Goal: Information Seeking & Learning: Learn about a topic

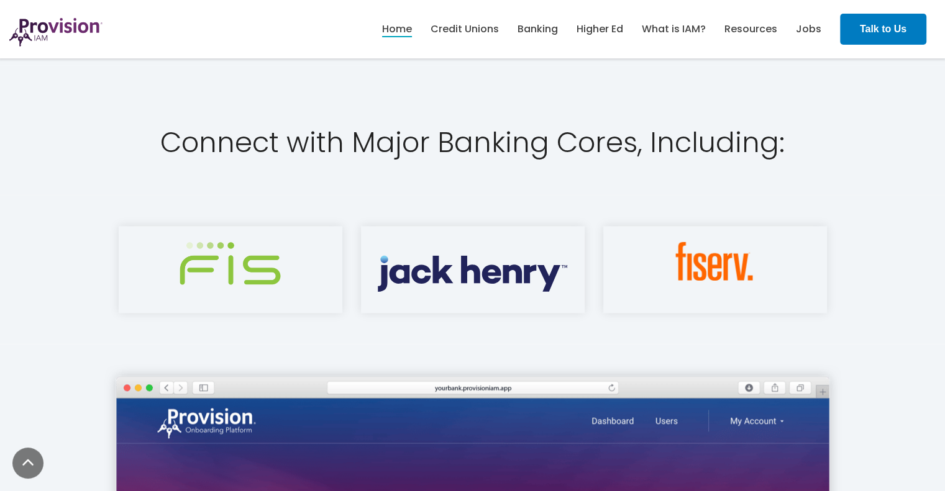
scroll to position [1615, 0]
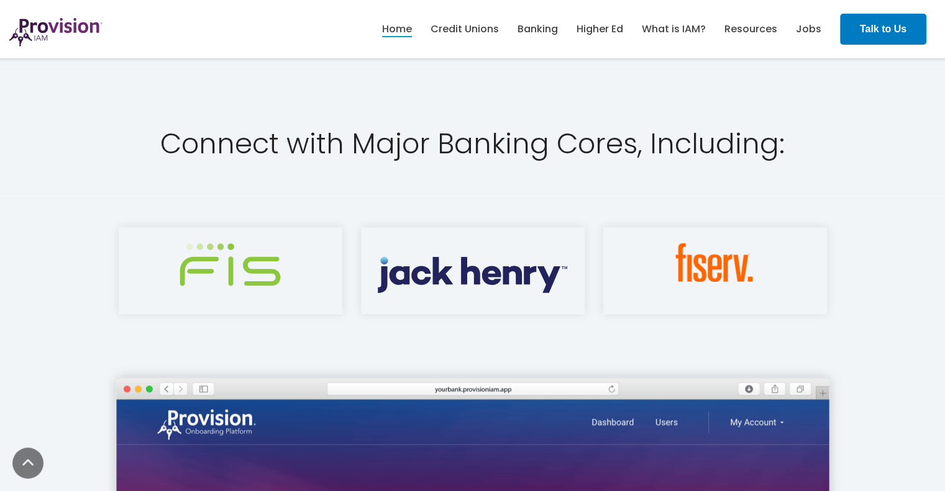
click at [716, 266] on img at bounding box center [714, 262] width 80 height 39
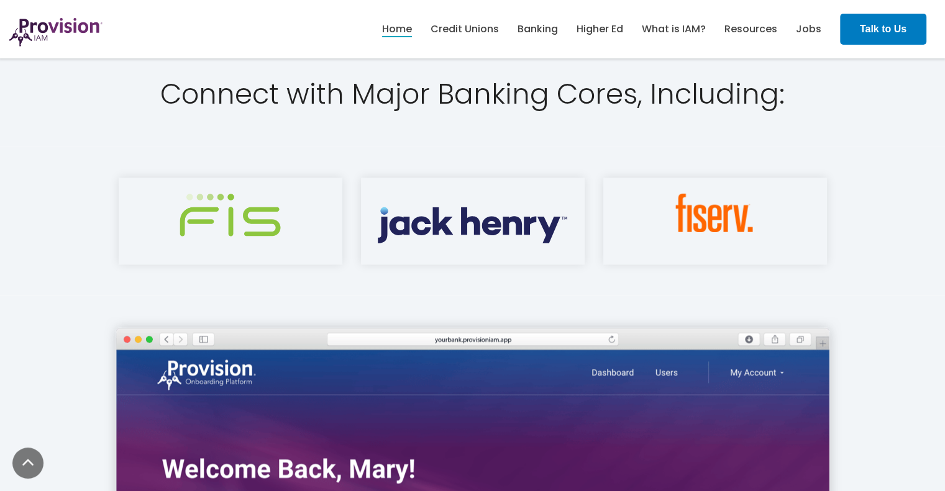
scroll to position [1664, 0]
click at [491, 25] on link "Credit Unions" at bounding box center [464, 29] width 68 height 21
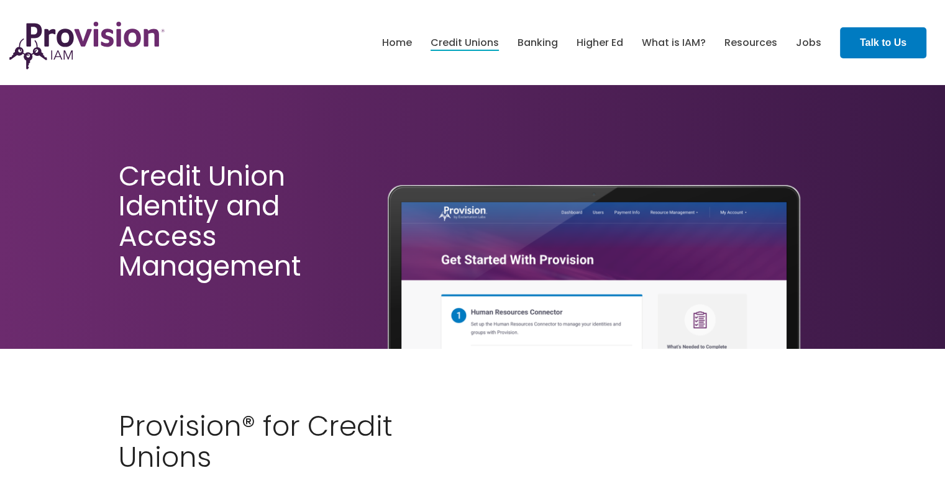
click at [94, 36] on img at bounding box center [86, 46] width 155 height 48
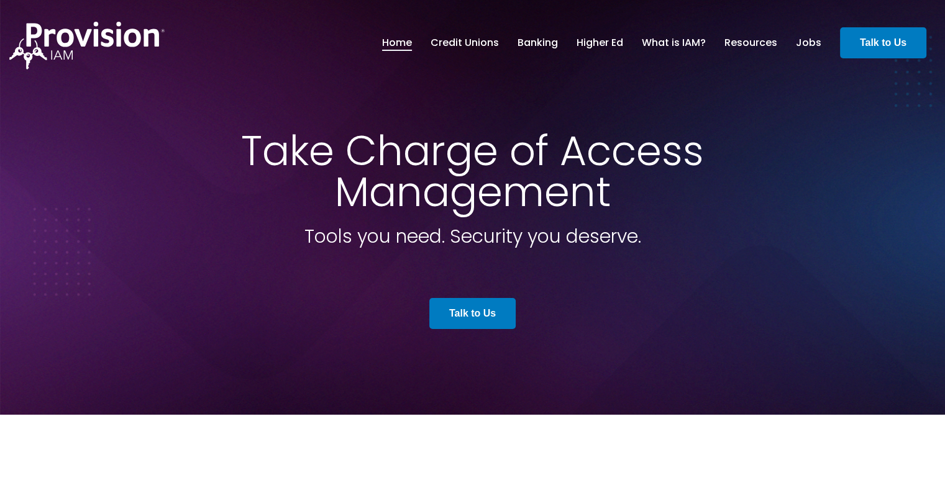
drag, startPoint x: 143, startPoint y: 5509, endPoint x: 153, endPoint y: 5517, distance: 12.8
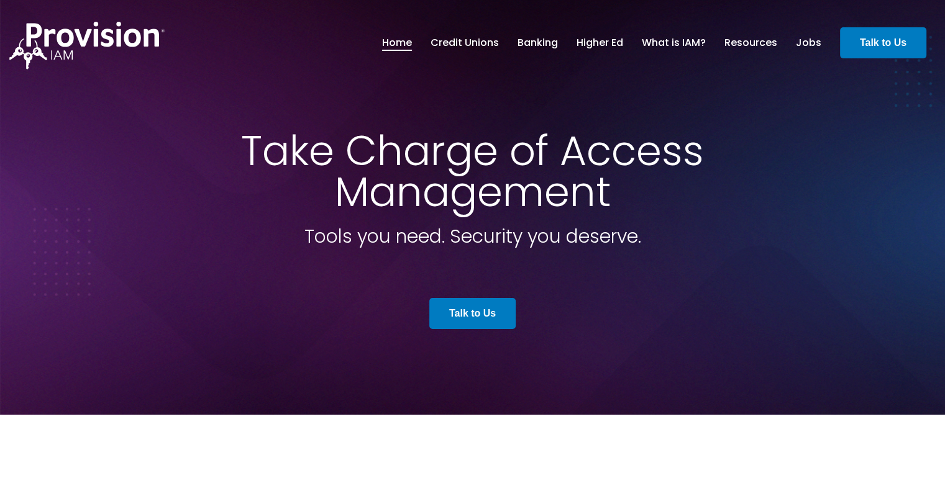
click at [568, 275] on div "Take Charge of Access Management Tools you need. Security you deserve. Talk to …" at bounding box center [473, 235] width 708 height 211
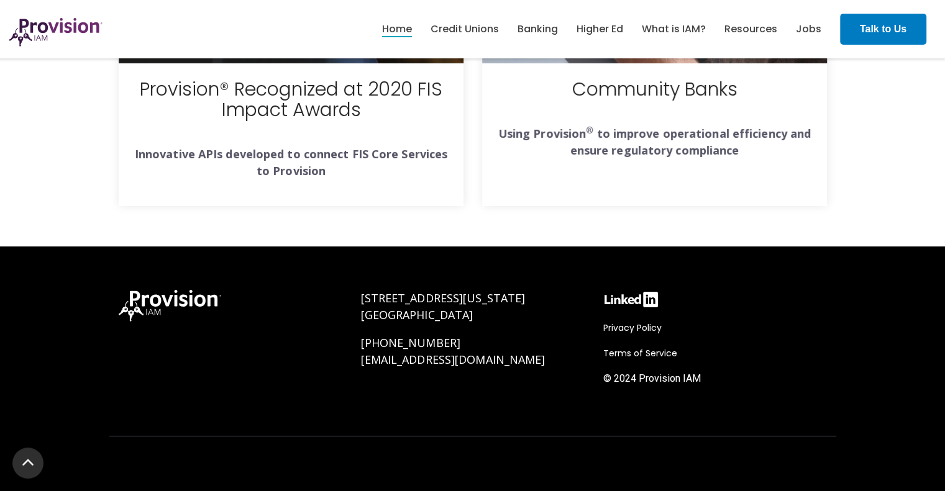
scroll to position [4662, 0]
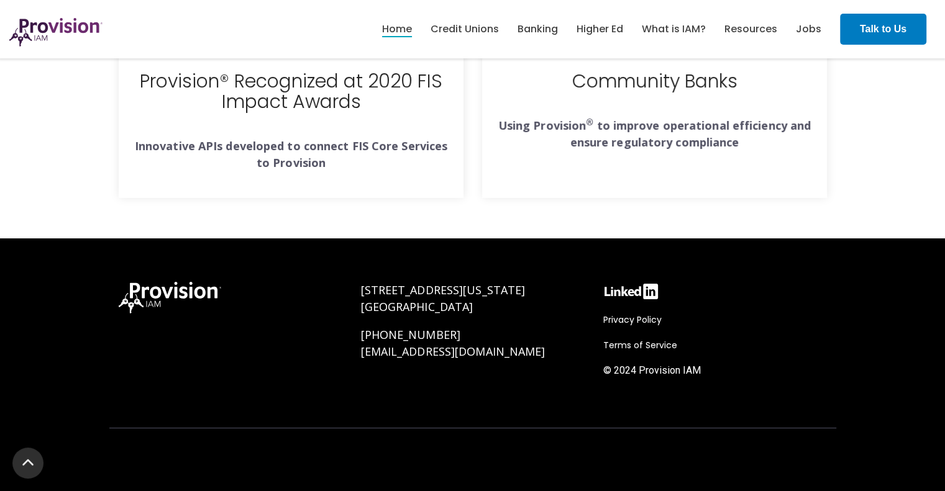
drag, startPoint x: 330, startPoint y: 286, endPoint x: 519, endPoint y: 308, distance: 190.0
click at [519, 308] on div "300 Washington Street Cumberland, MD 21502 (888) 545-5008 info@provisioniam.com…" at bounding box center [472, 341] width 727 height 143
copy div "300 Washington Street Cumberland, MD 21502"
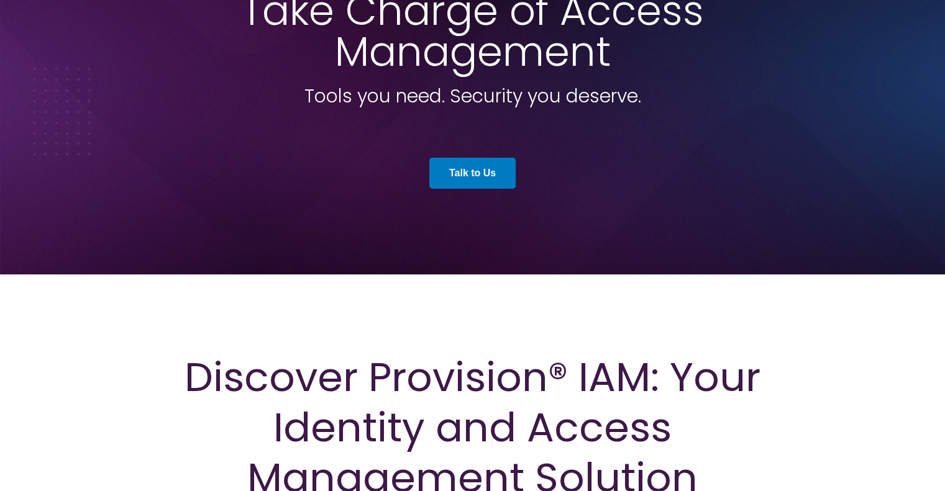
scroll to position [0, 0]
